Goal: Information Seeking & Learning: Learn about a topic

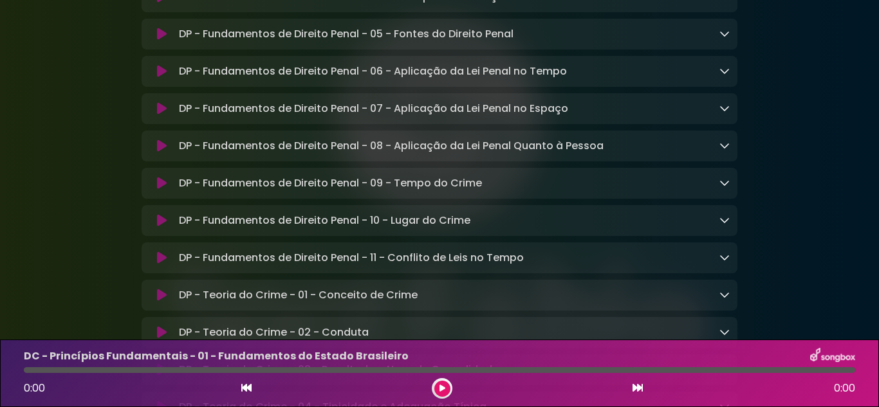
scroll to position [7649, 0]
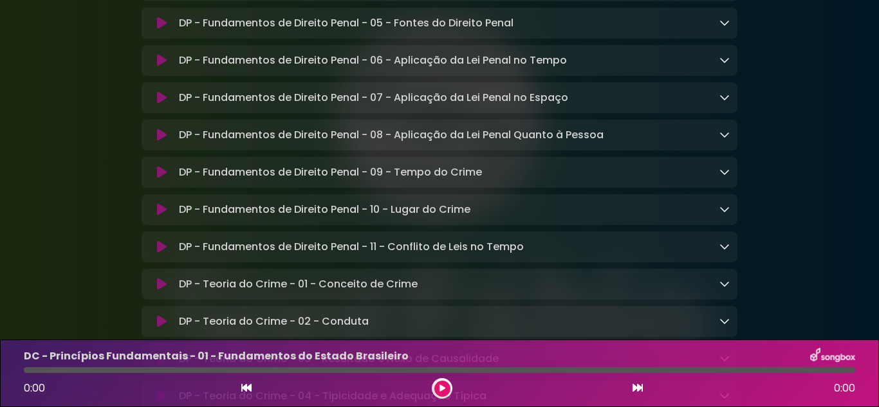
click at [726, 65] on icon at bounding box center [724, 60] width 10 height 10
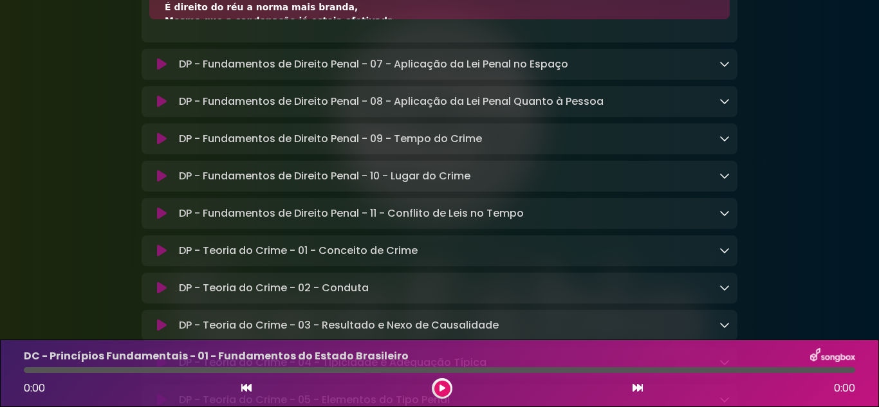
scroll to position [7713, 0]
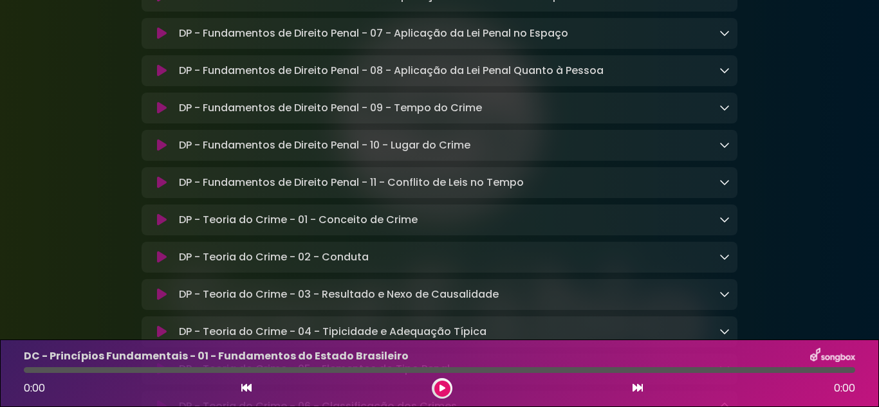
click at [724, 38] on icon at bounding box center [724, 33] width 10 height 10
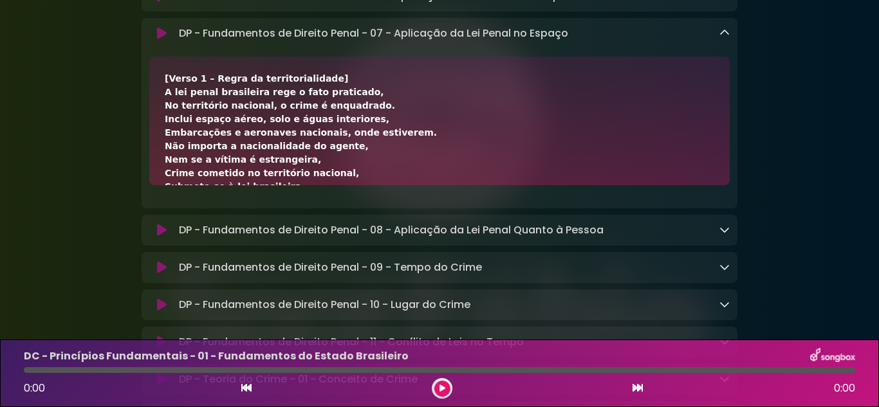
drag, startPoint x: 845, startPoint y: 271, endPoint x: 878, endPoint y: 268, distance: 33.5
click at [426, 228] on div "[Verso 1 – Regra da territorialidade] A lei penal brasileira rege o fato pratic…" at bounding box center [439, 281] width 549 height 419
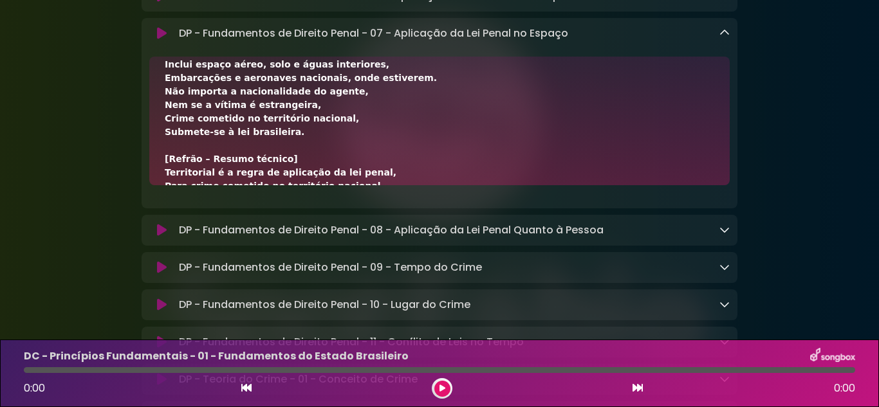
scroll to position [64, 0]
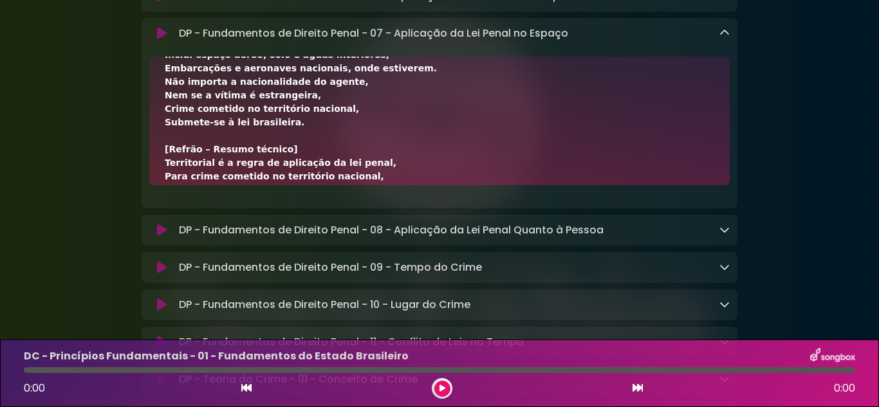
click at [361, 230] on div "[Verso 1 – Regra da territorialidade] A lei penal brasileira rege o fato pratic…" at bounding box center [439, 217] width 549 height 419
drag, startPoint x: 361, startPoint y: 230, endPoint x: 326, endPoint y: 225, distance: 35.1
click at [349, 229] on div "[Verso 1 – Regra da territorialidade] A lei penal brasileira rege o fato pratic…" at bounding box center [439, 217] width 549 height 419
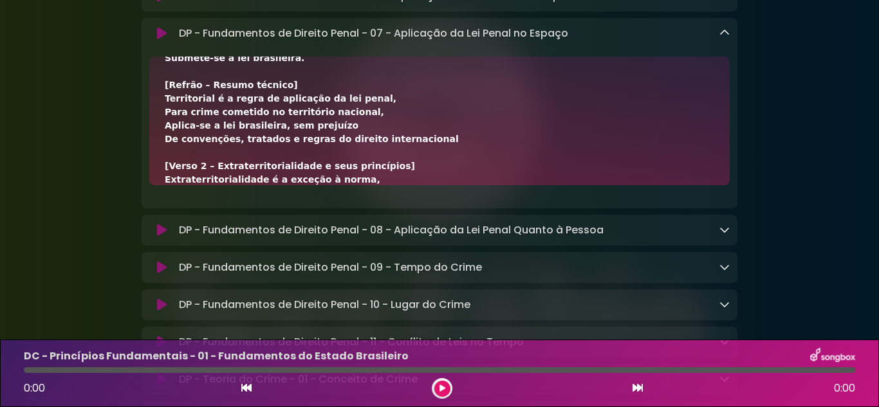
click at [547, 268] on div "[Verso 1 – Regra da territorialidade] A lei penal brasileira rege o fato pratic…" at bounding box center [439, 152] width 549 height 419
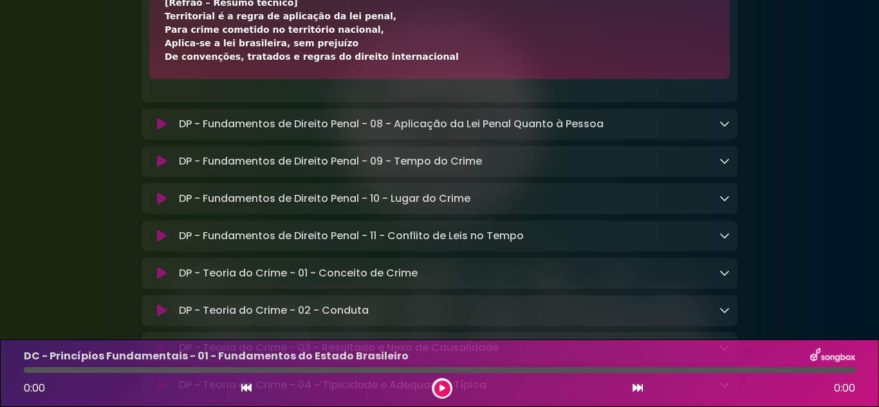
scroll to position [7842, 0]
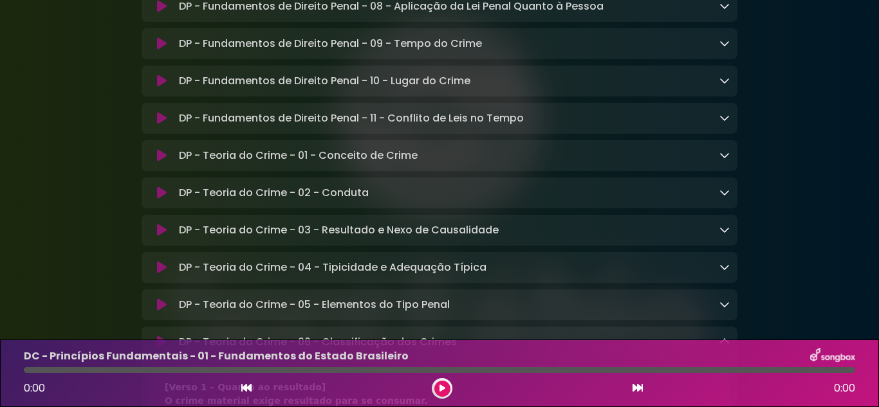
scroll to position [7713, 0]
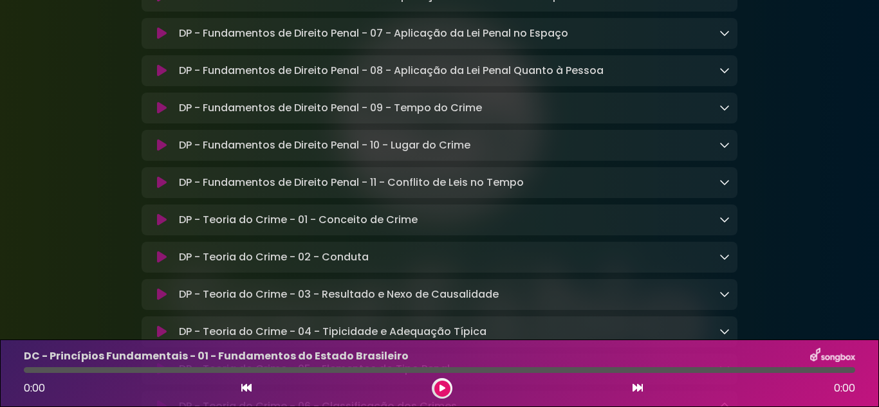
click at [726, 75] on icon at bounding box center [724, 70] width 10 height 10
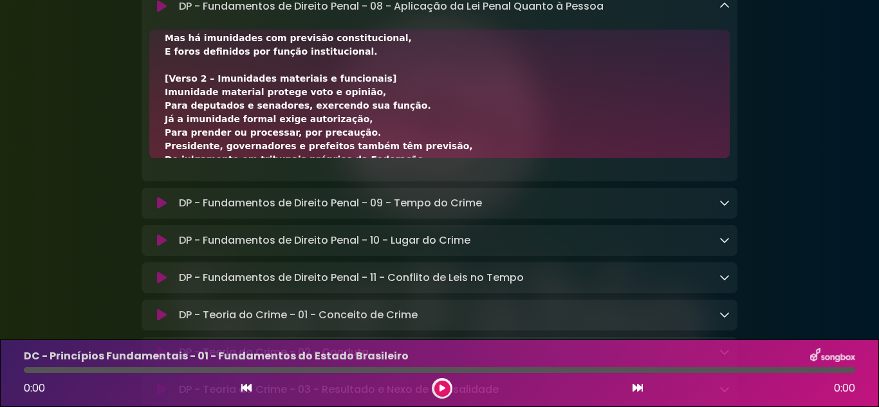
scroll to position [188, 0]
